Goal: Feedback & Contribution: Submit feedback/report problem

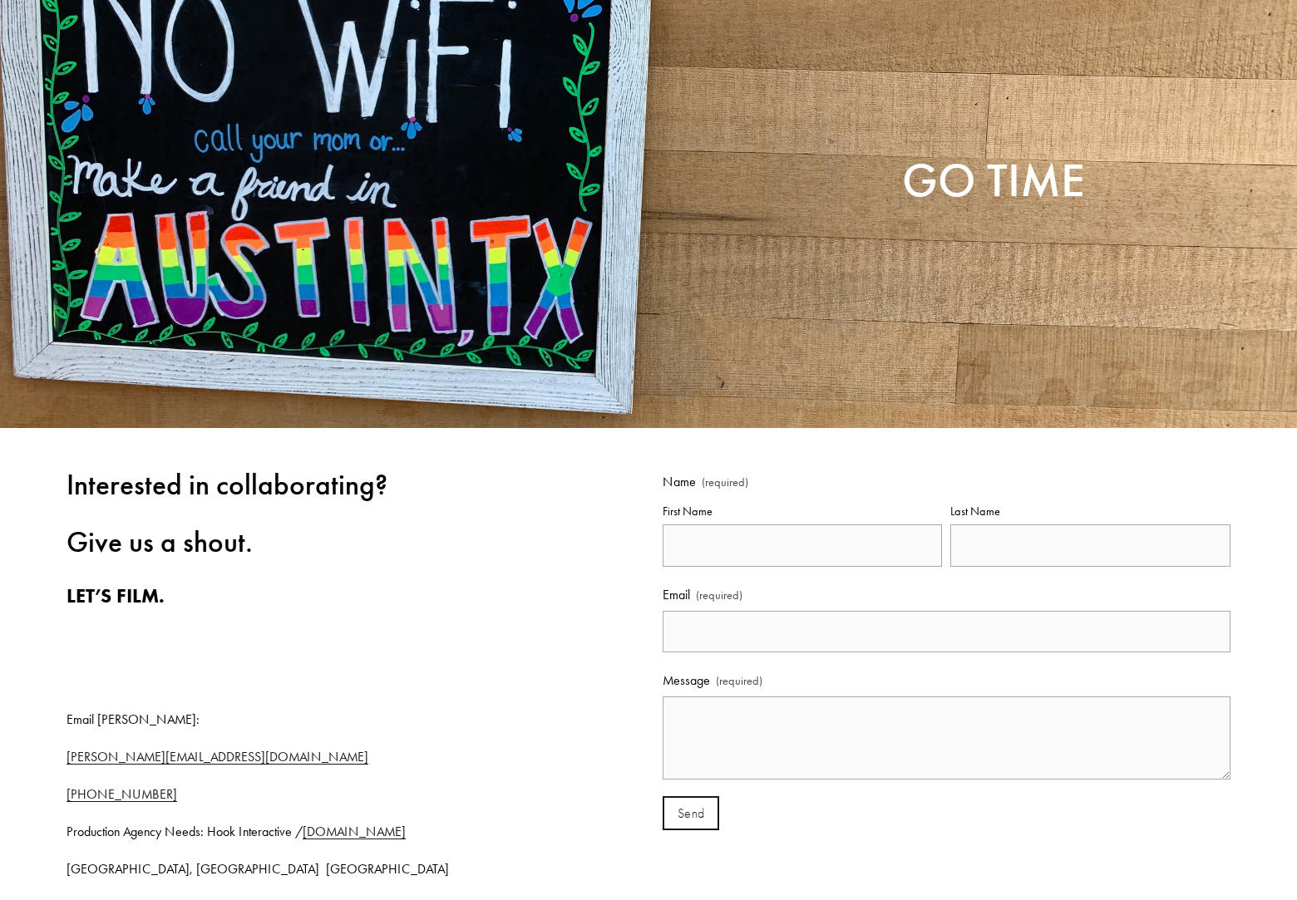
scroll to position [249, 0]
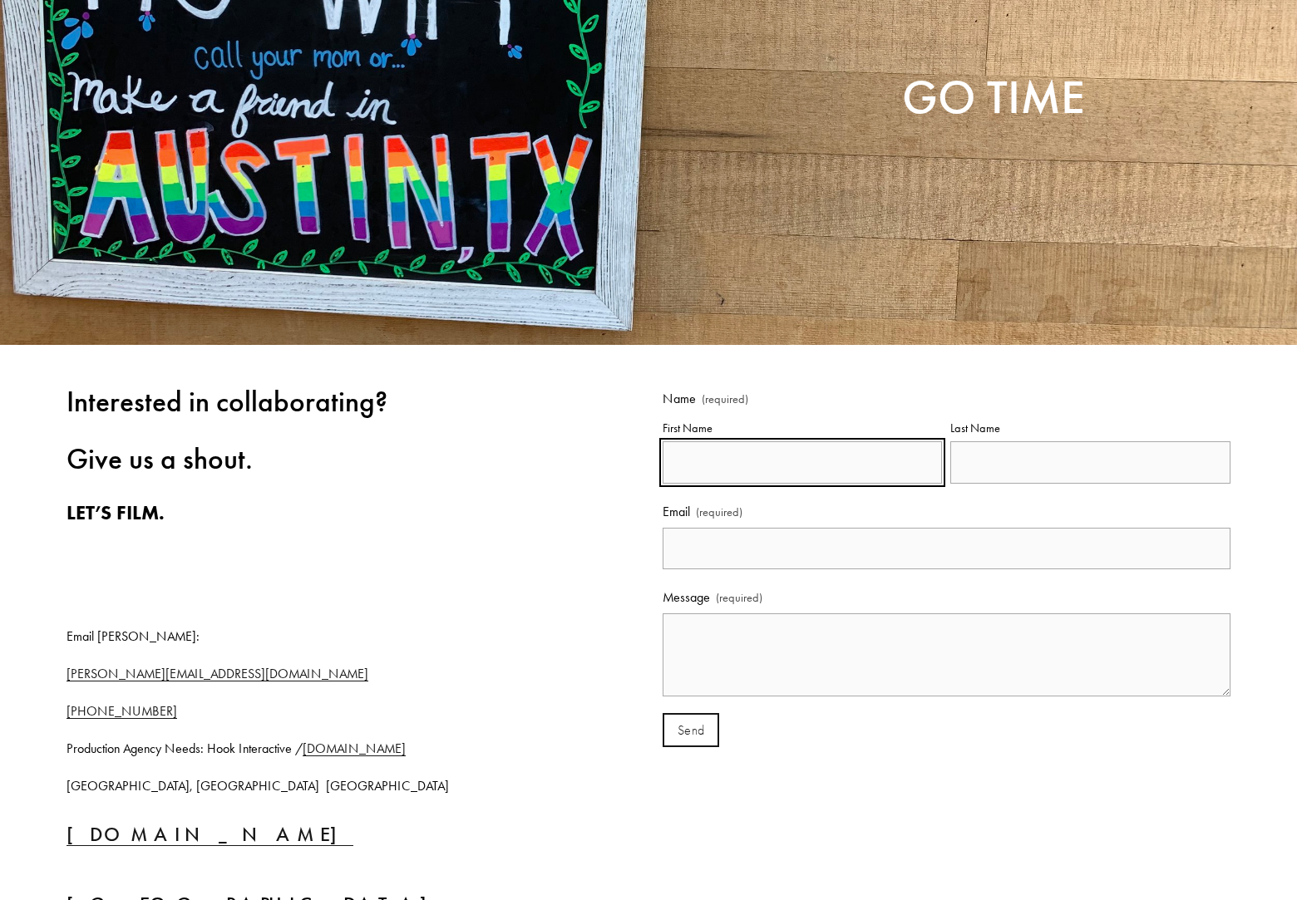
click at [802, 462] on input "First Name" at bounding box center [803, 462] width 280 height 42
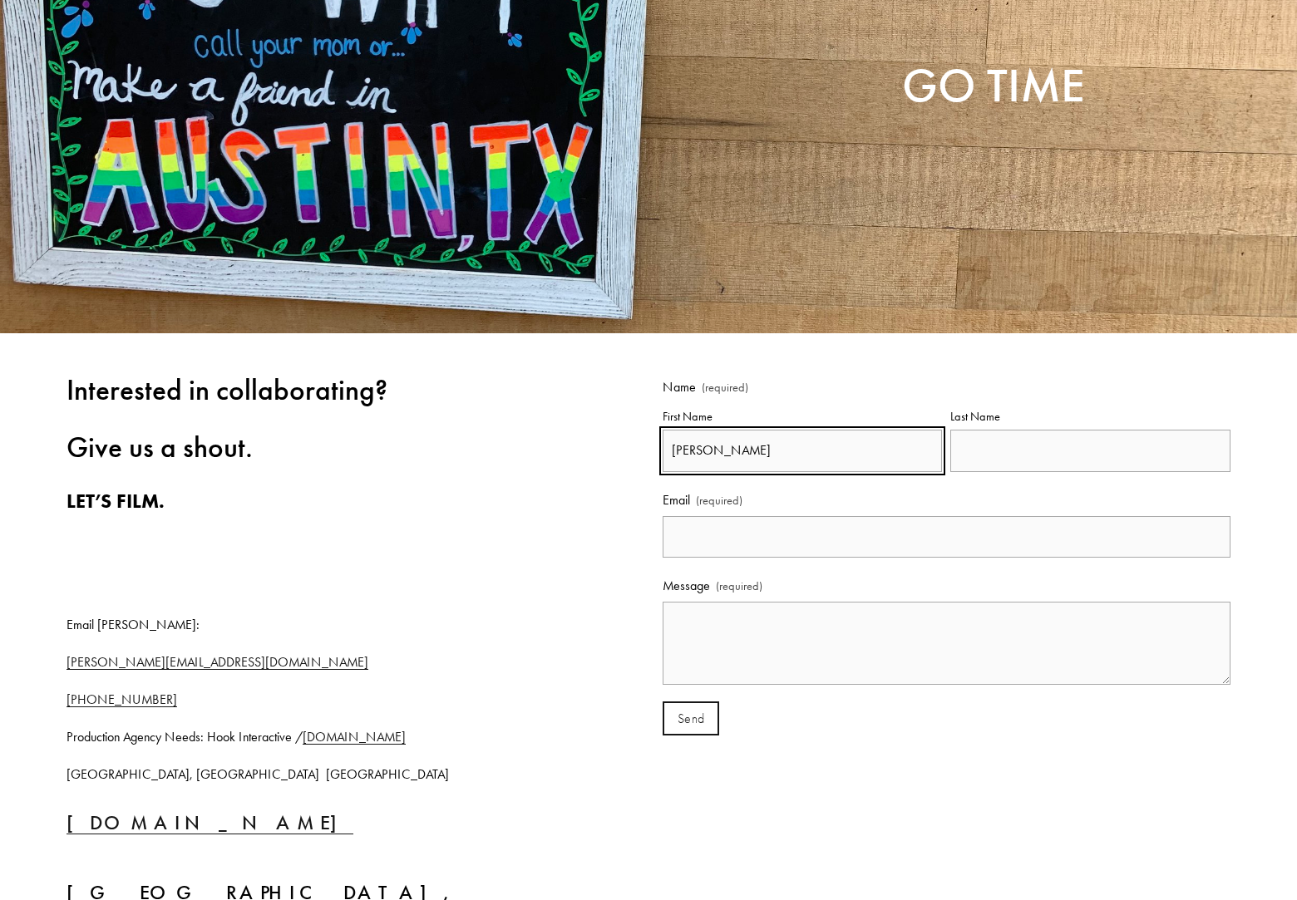
type input "[PERSON_NAME]"
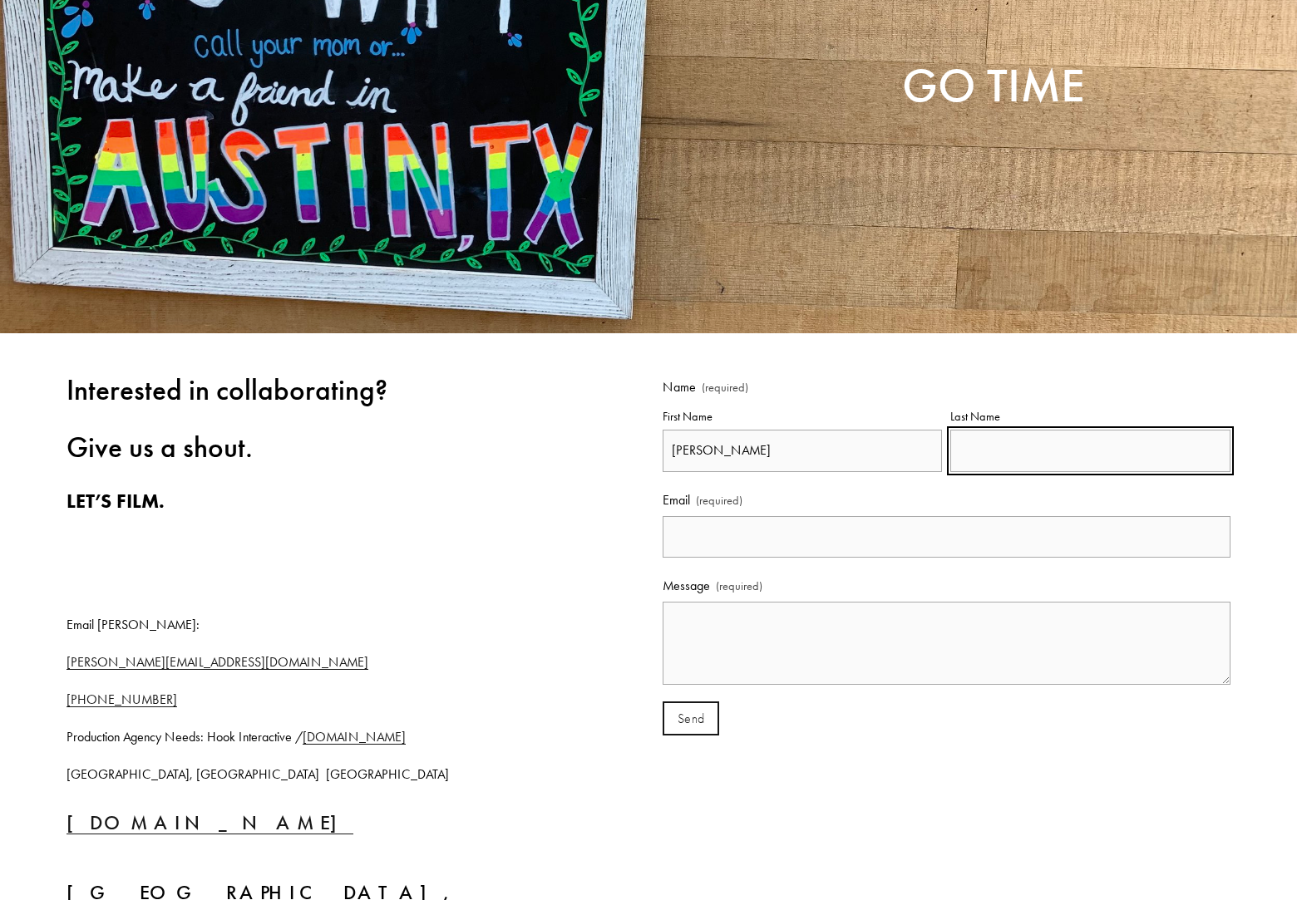
click at [1090, 451] on input "Last Name" at bounding box center [1090, 451] width 280 height 42
type input "Mehta"
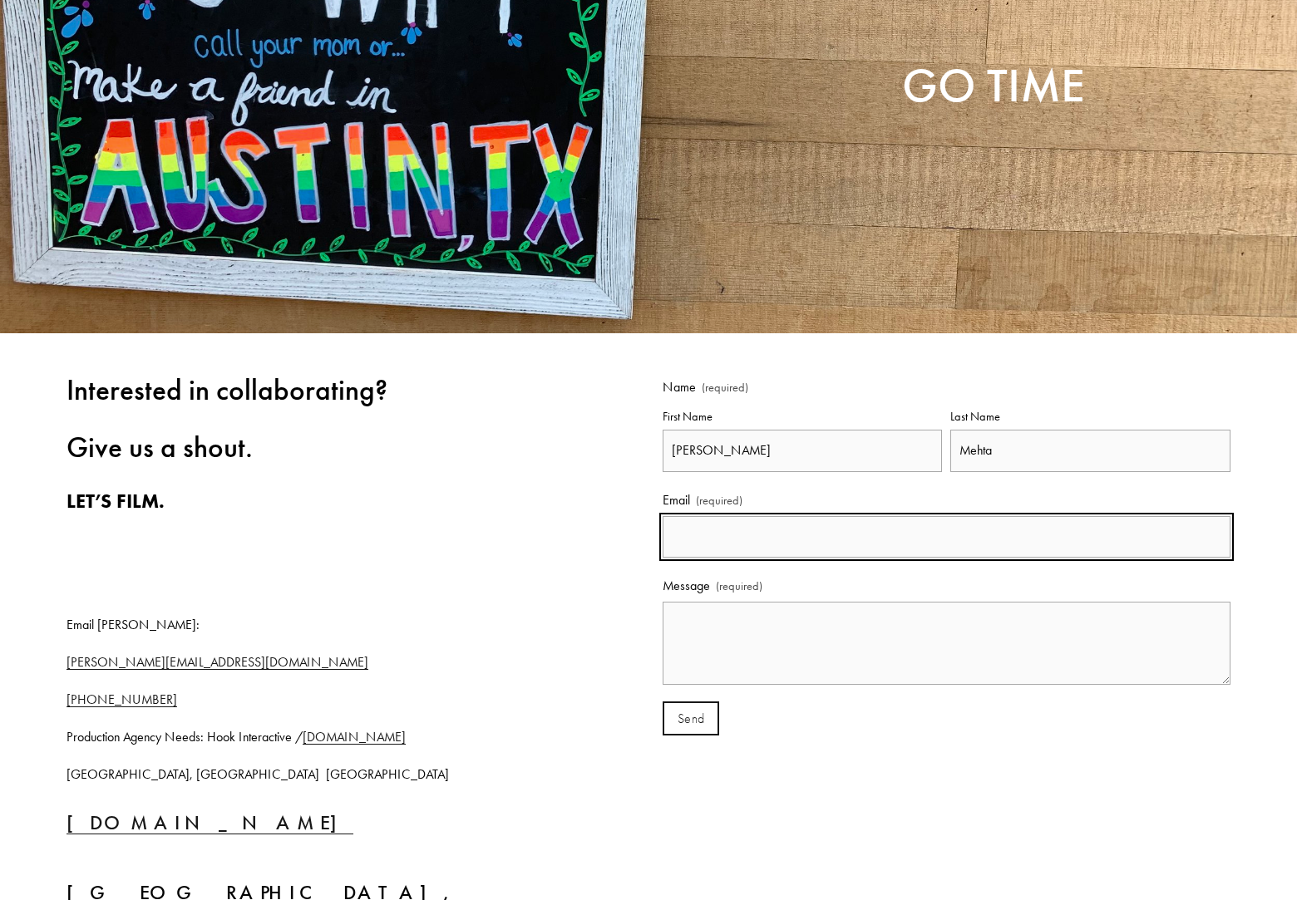
click at [946, 536] on input "Email (required)" at bounding box center [947, 537] width 568 height 42
type input "[EMAIL_ADDRESS][DOMAIN_NAME]"
type textarea "Dear Hook Interactive Growth Team, Hello. Do you want new customers? We have bu…"
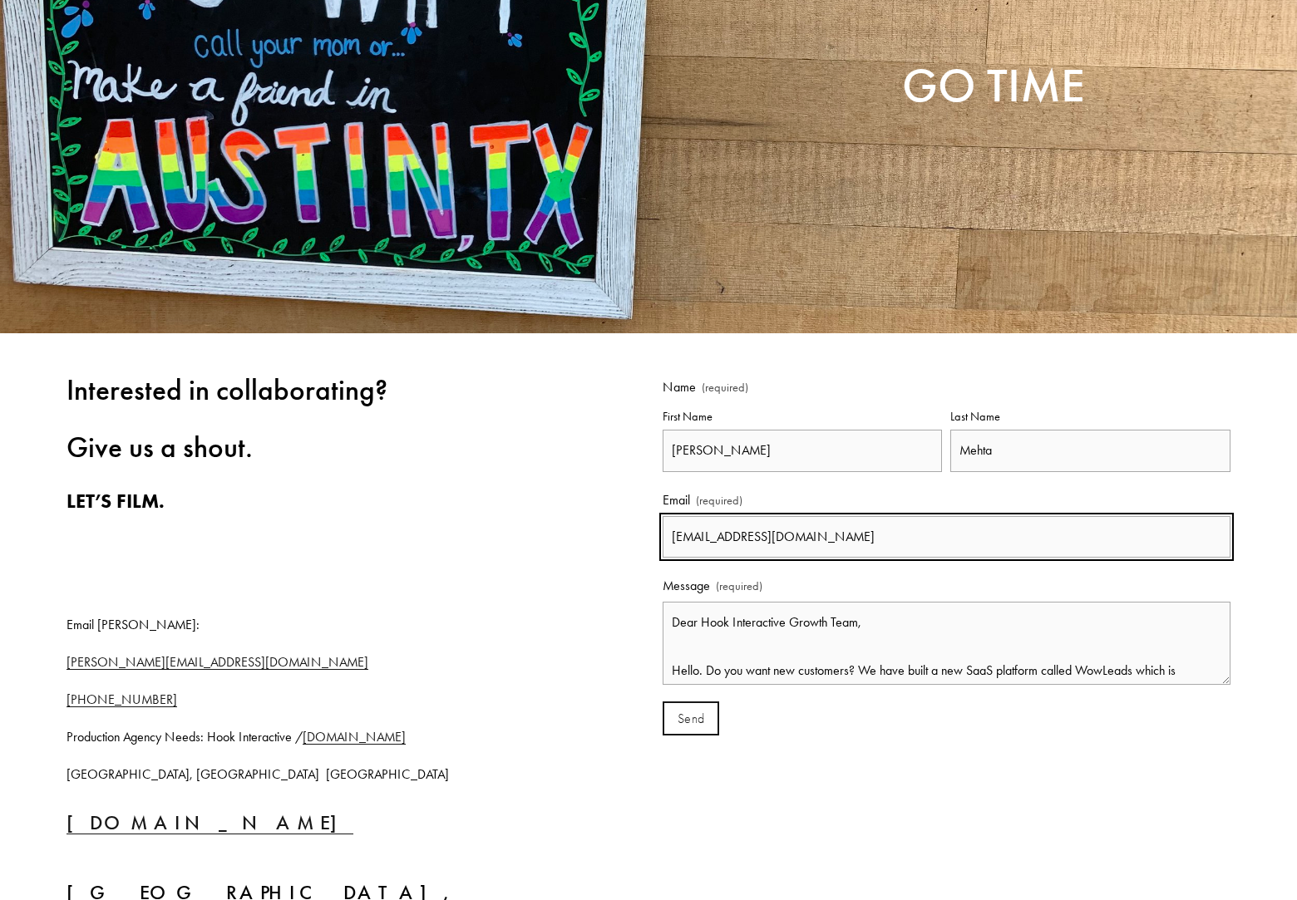
type input "[EMAIL_ADDRESS][DOMAIN_NAME]"
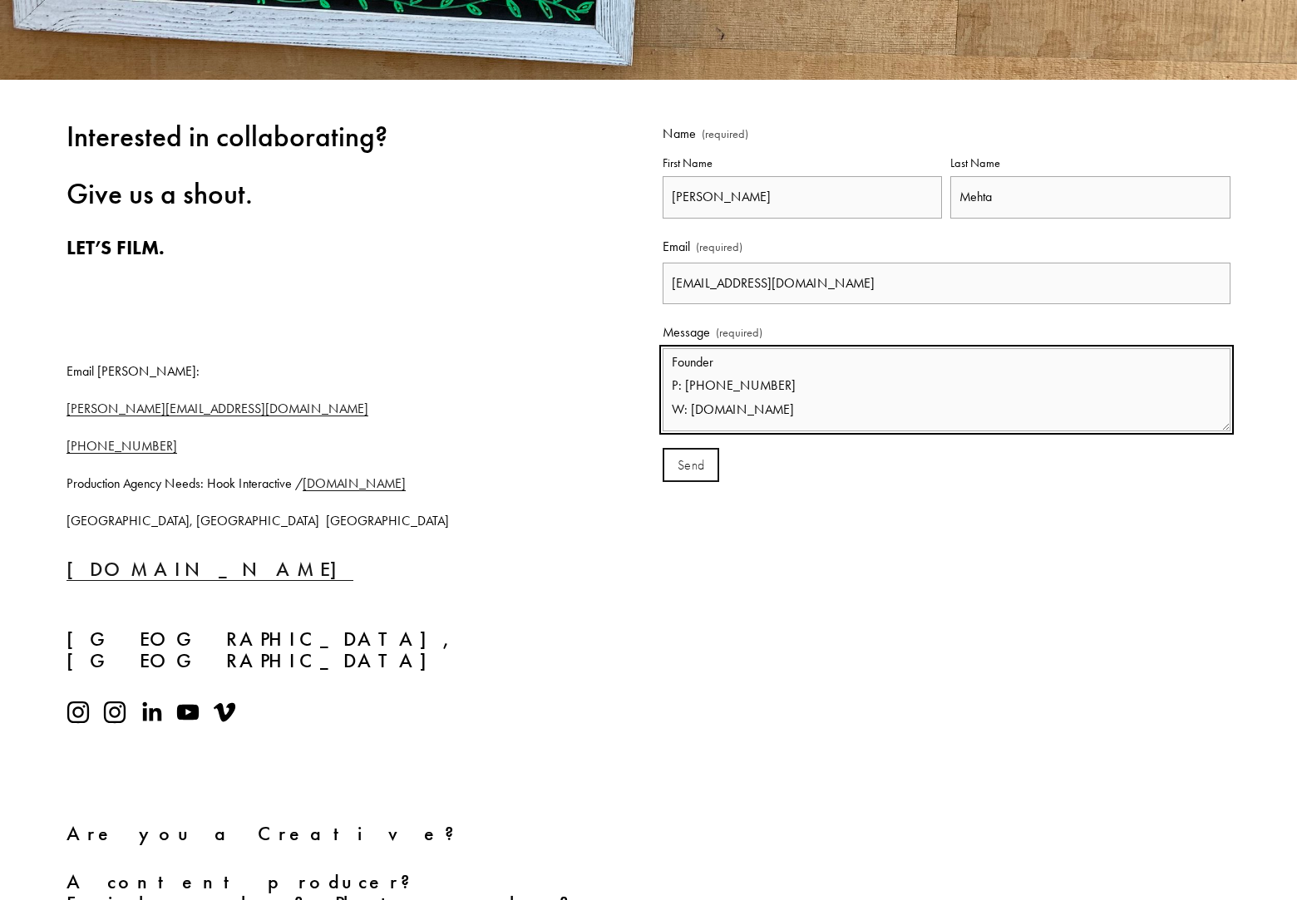
scroll to position [530, 0]
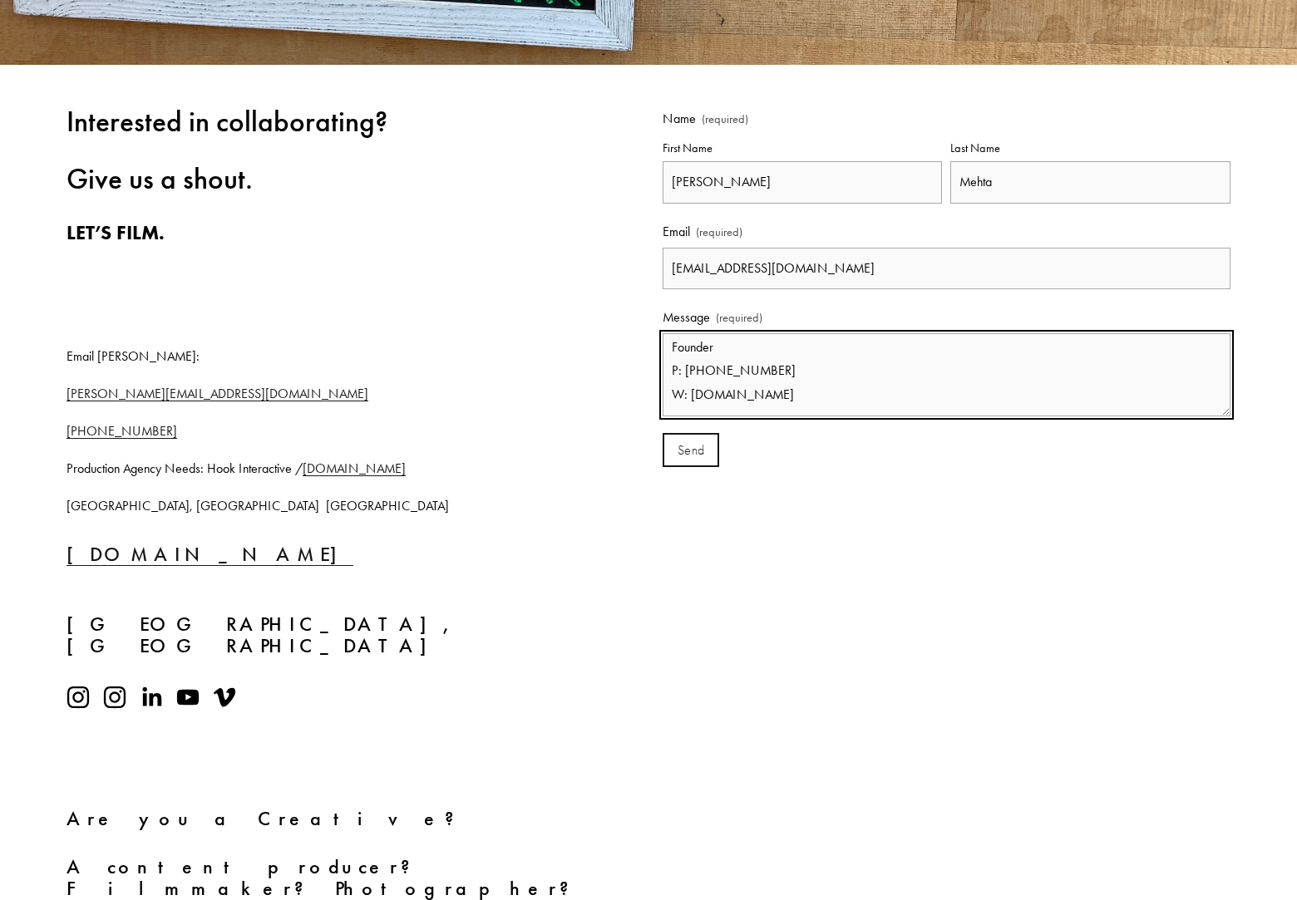
type textarea "Dear Hook Interactive Growth Team, Hello. Do you want new customers? We have bu…"
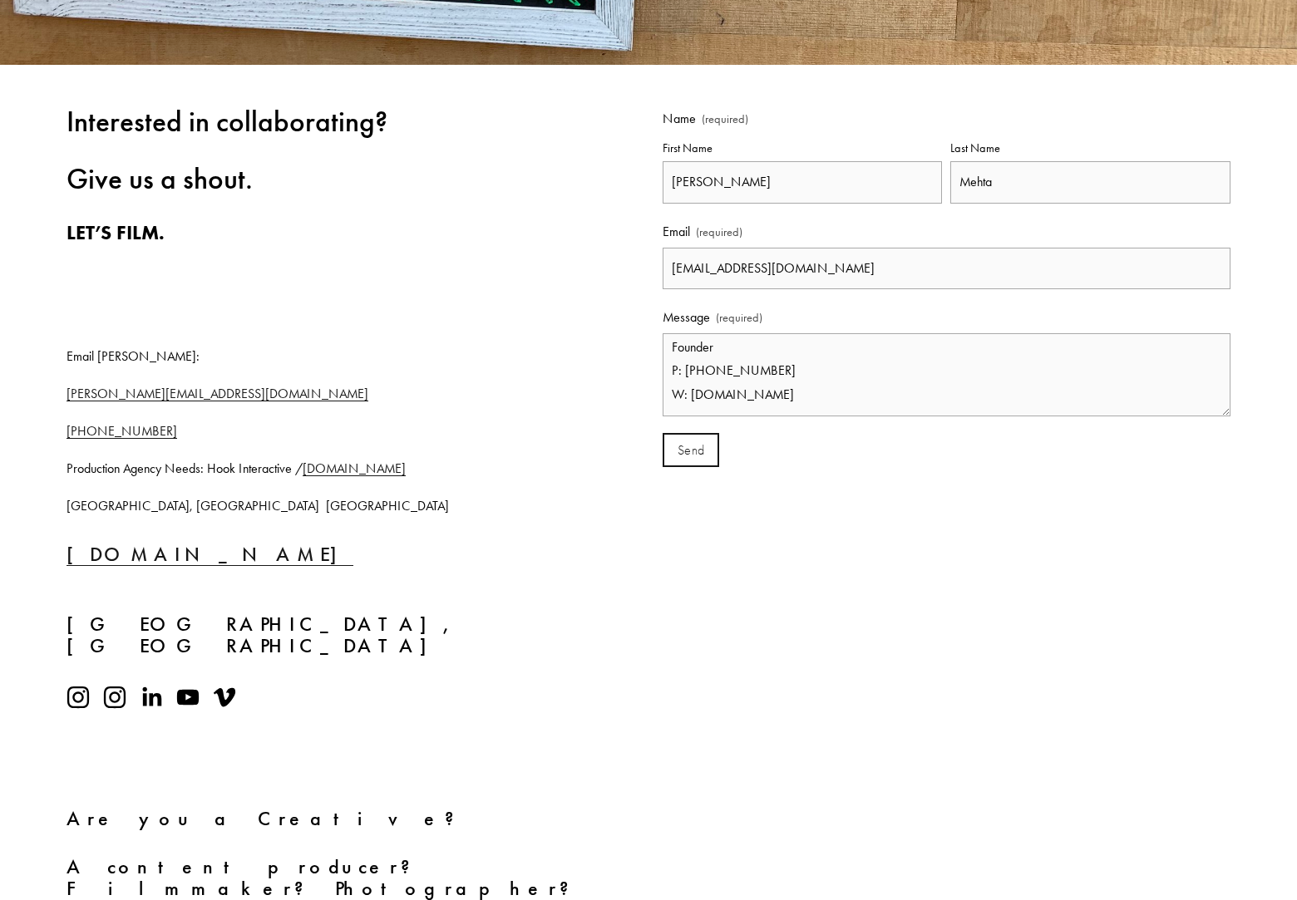
click at [691, 450] on span "Send" at bounding box center [690, 450] width 27 height 15
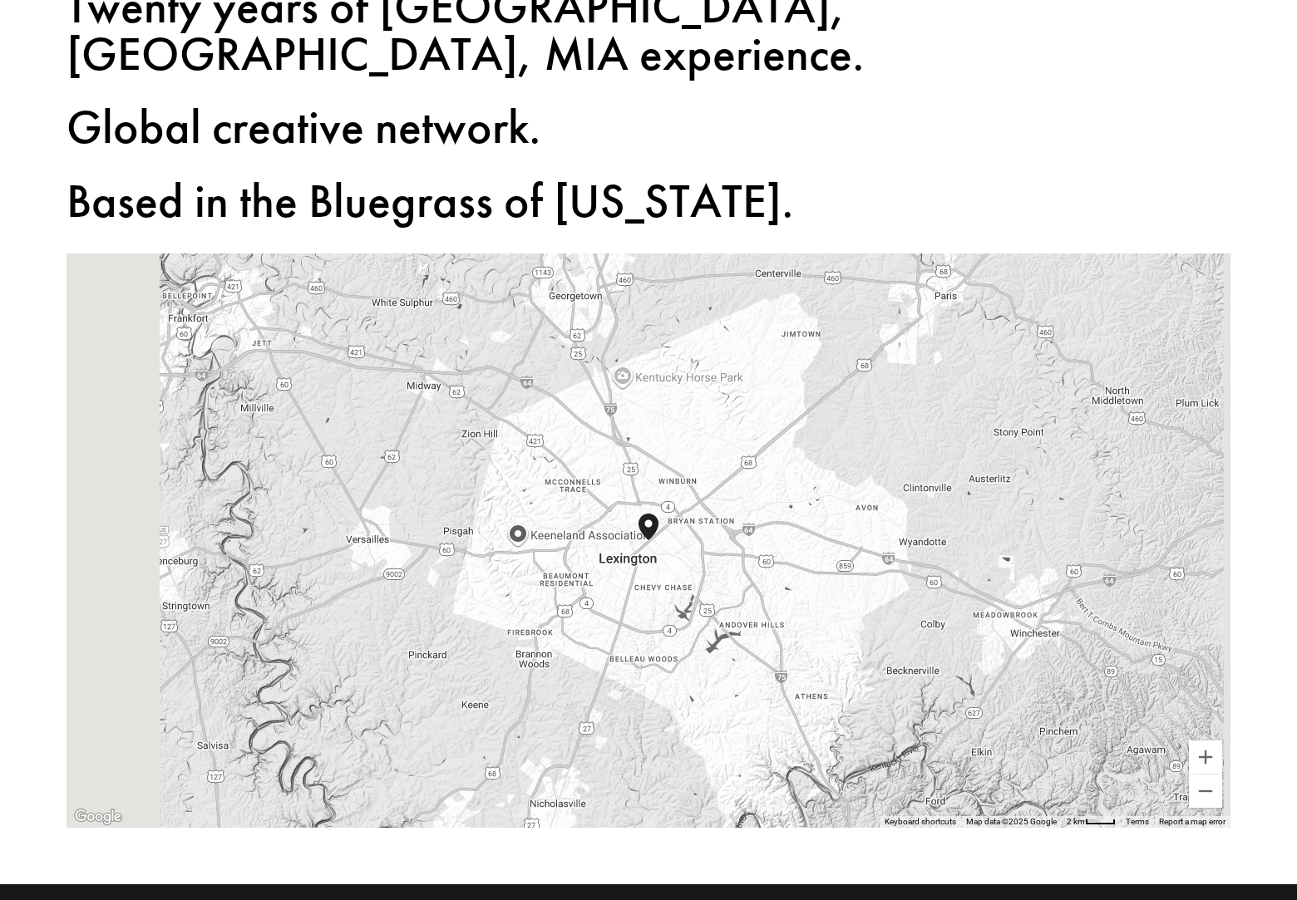
scroll to position [1657, 0]
